Goal: Task Accomplishment & Management: Manage account settings

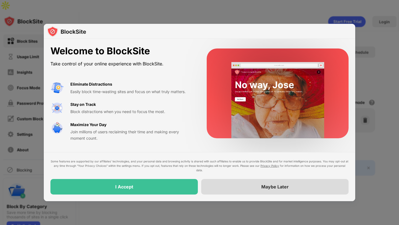
click at [209, 189] on div "Maybe Later" at bounding box center [274, 187] width 147 height 16
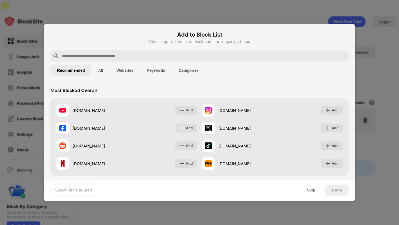
click at [141, 56] on input "text" at bounding box center [203, 56] width 285 height 7
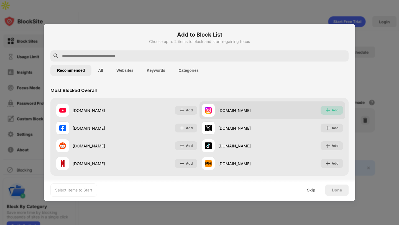
click at [333, 109] on div "Add" at bounding box center [334, 110] width 7 height 6
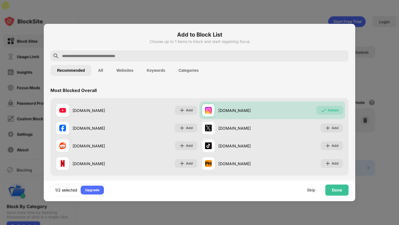
click at [175, 58] on input "text" at bounding box center [203, 56] width 285 height 7
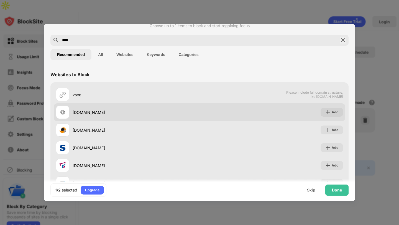
scroll to position [14, 0]
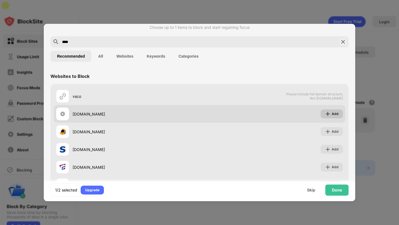
type input "****"
click at [340, 112] on div "Add" at bounding box center [331, 113] width 22 height 9
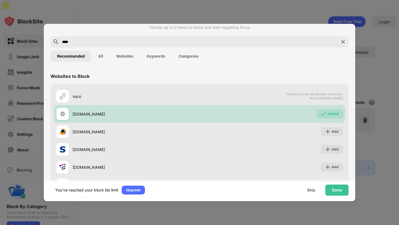
scroll to position [0, 0]
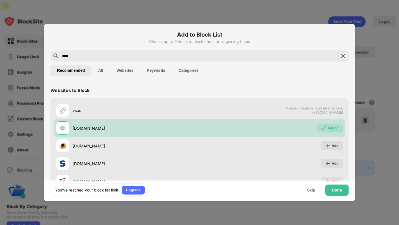
drag, startPoint x: 123, startPoint y: 55, endPoint x: 55, endPoint y: 55, distance: 68.1
click at [55, 55] on div "****" at bounding box center [199, 55] width 298 height 11
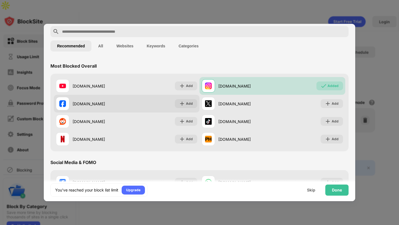
scroll to position [25, 0]
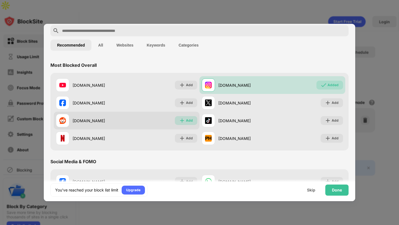
click at [184, 118] on img at bounding box center [182, 121] width 6 height 6
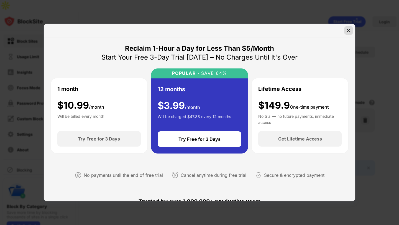
click at [350, 29] on img at bounding box center [348, 31] width 6 height 6
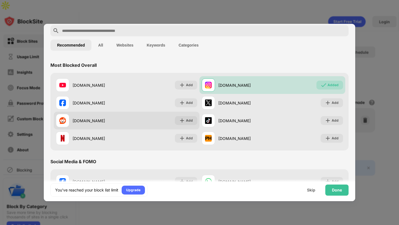
click at [187, 128] on div "reddit.com Add" at bounding box center [127, 121] width 146 height 18
click at [187, 122] on div "Add" at bounding box center [189, 121] width 7 height 6
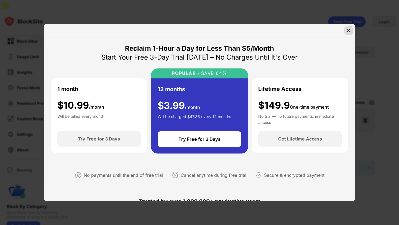
click at [348, 31] on img at bounding box center [348, 31] width 6 height 6
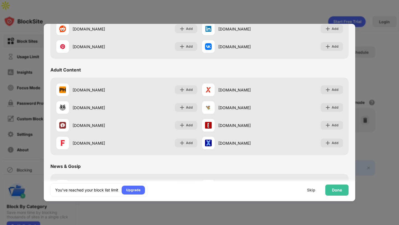
scroll to position [231, 0]
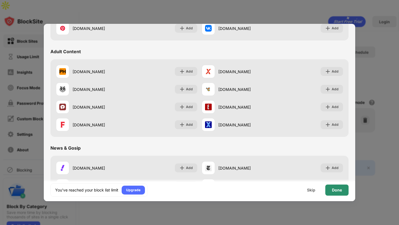
click at [332, 188] on div "Done" at bounding box center [337, 190] width 10 height 4
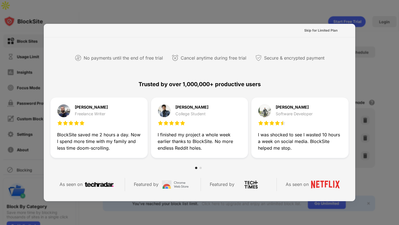
scroll to position [0, 0]
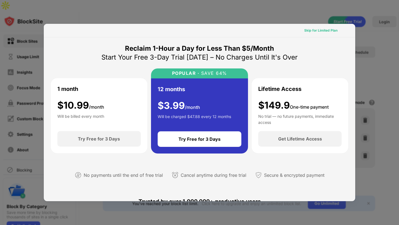
click at [322, 32] on div "Skip for Limited Plan" at bounding box center [320, 31] width 33 height 6
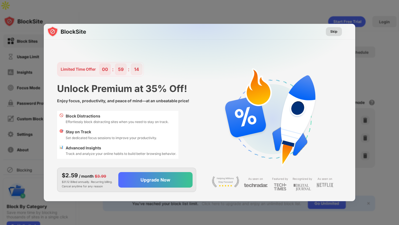
click at [332, 32] on div "Skip" at bounding box center [333, 32] width 7 height 6
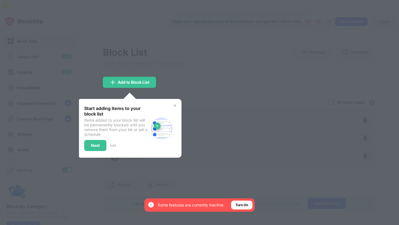
click at [175, 99] on div "Start adding items to your block list Items added to your block list will be pe…" at bounding box center [130, 128] width 104 height 59
click at [175, 103] on img at bounding box center [174, 105] width 4 height 4
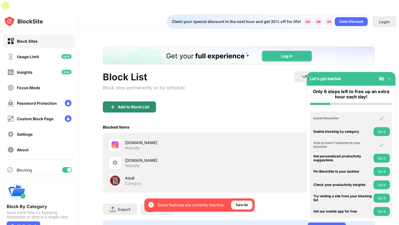
click at [136, 101] on div "Add to Block List" at bounding box center [129, 106] width 53 height 11
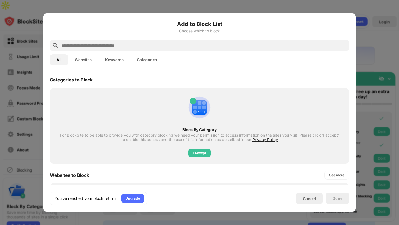
click at [90, 61] on button "Websites" at bounding box center [83, 59] width 30 height 11
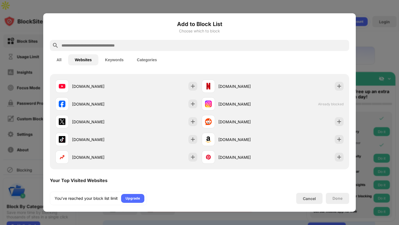
scroll to position [15, 0]
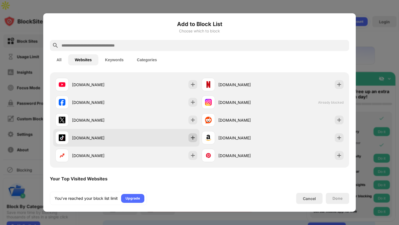
click at [192, 137] on img at bounding box center [193, 138] width 6 height 6
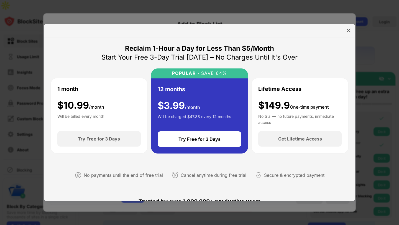
click at [352, 32] on div at bounding box center [348, 30] width 9 height 9
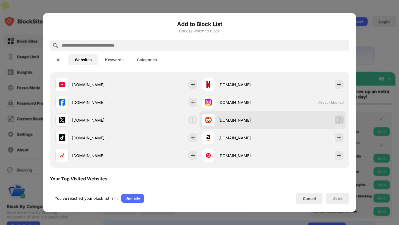
click at [339, 119] on img at bounding box center [339, 120] width 6 height 6
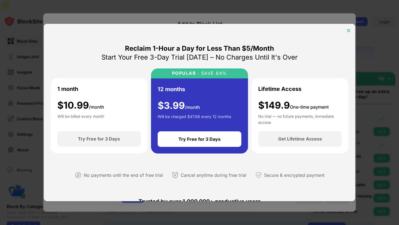
click at [349, 31] on img at bounding box center [348, 31] width 6 height 6
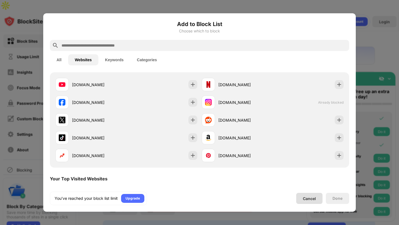
click at [312, 199] on div "Cancel" at bounding box center [309, 198] width 13 height 5
